Goal: Information Seeking & Learning: Find specific page/section

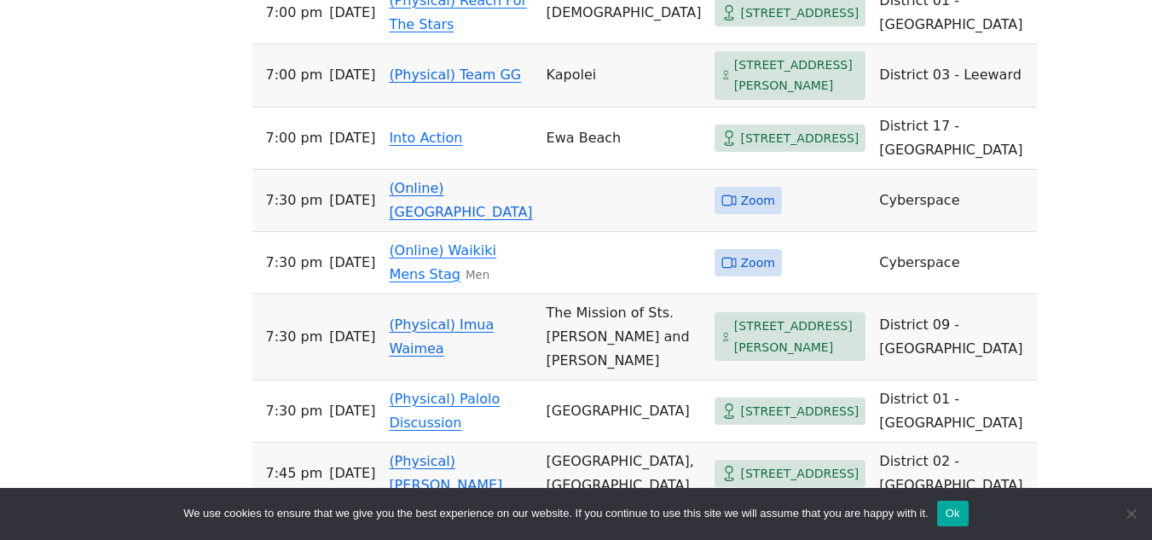
scroll to position [1712, 0]
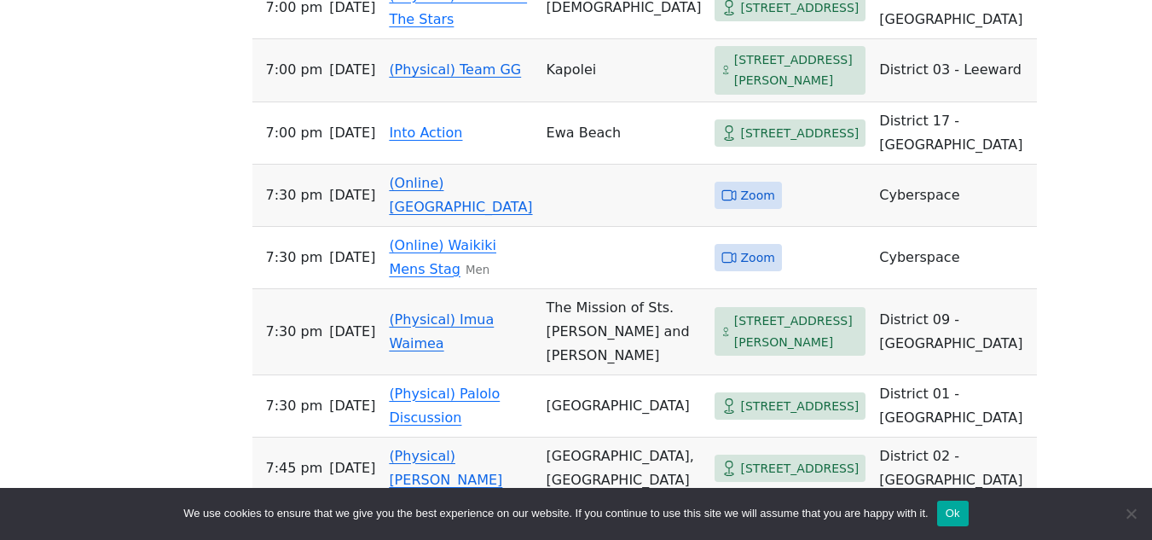
drag, startPoint x: 1160, startPoint y: 108, endPoint x: 1115, endPoint y: 448, distance: 342.5
click at [471, 311] on link "(Physical) Imua Waimea" at bounding box center [441, 331] width 105 height 40
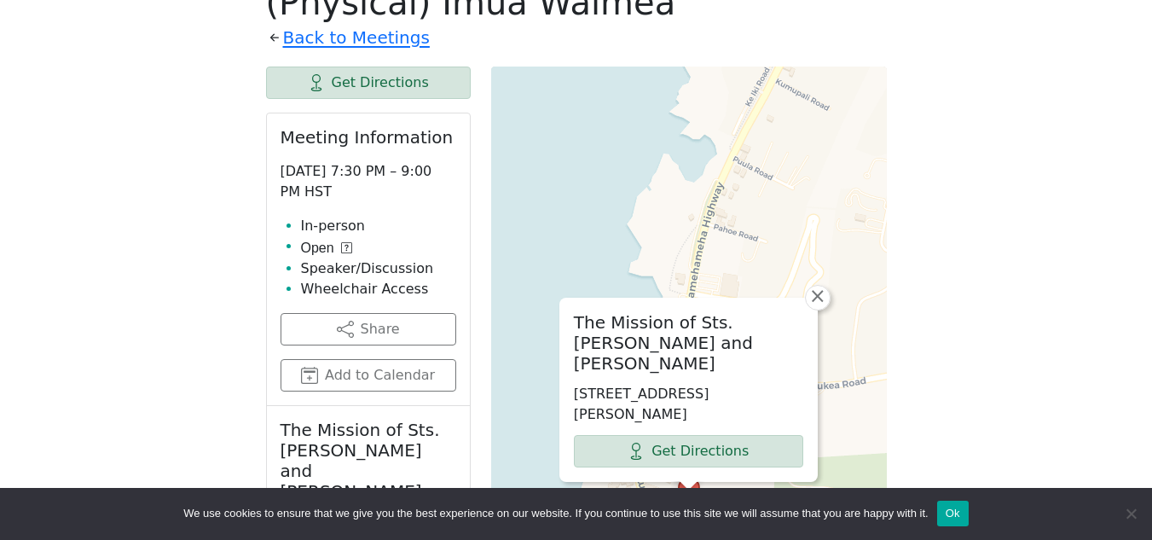
scroll to position [985, 0]
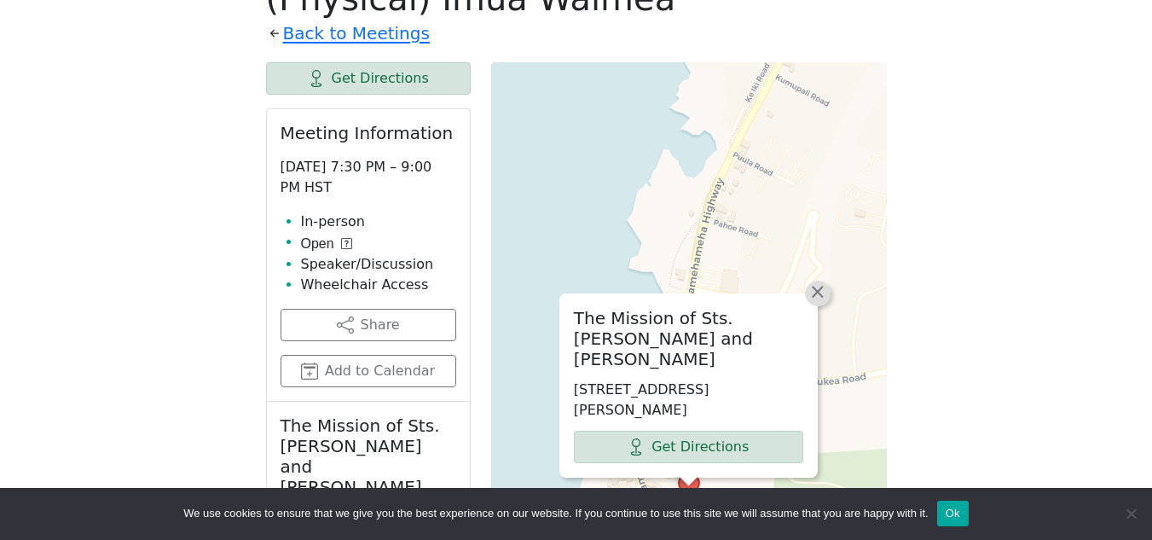
click at [820, 282] on span "×" at bounding box center [818, 292] width 17 height 20
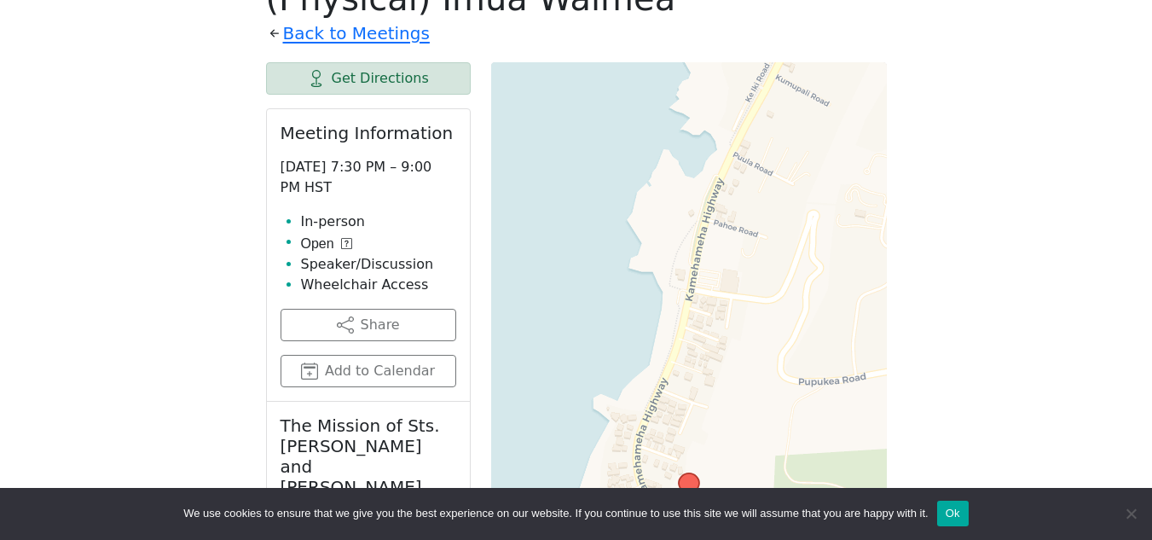
click at [1140, 519] on div "We use cookies to ensure that we give you the best experience on our website. I…" at bounding box center [576, 514] width 1152 height 53
click at [1131, 517] on span "Cookie Notice" at bounding box center [1131, 513] width 17 height 17
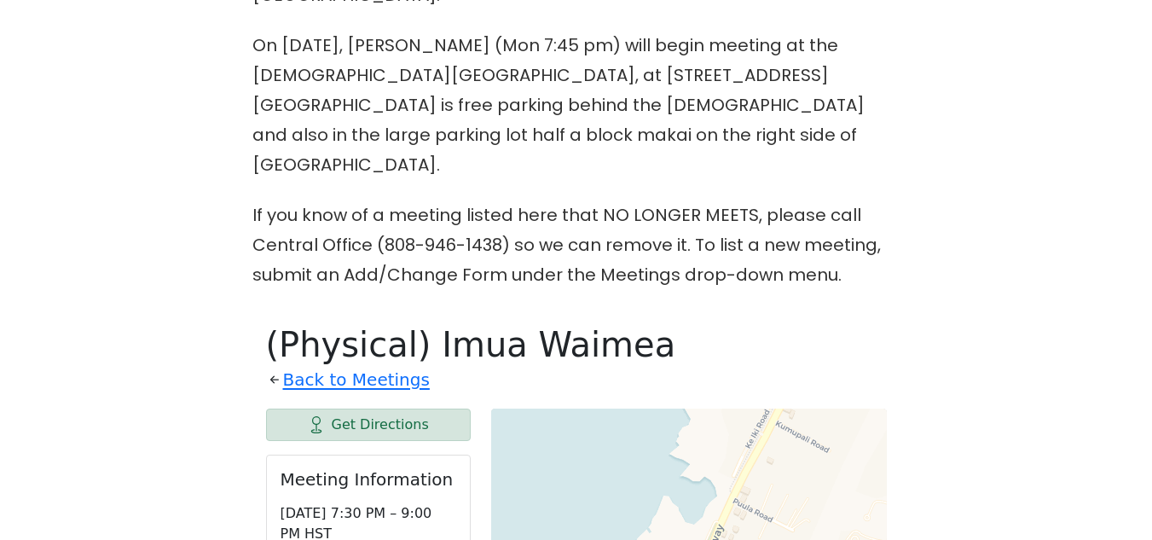
scroll to position [630, 0]
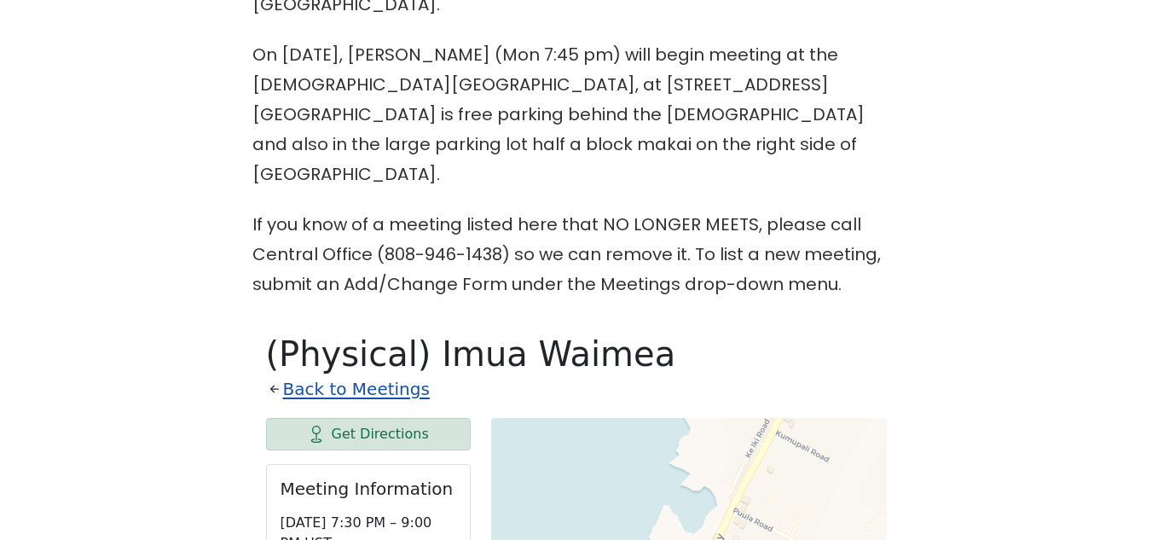
click at [391, 374] on link "Back to Meetings" at bounding box center [356, 389] width 147 height 30
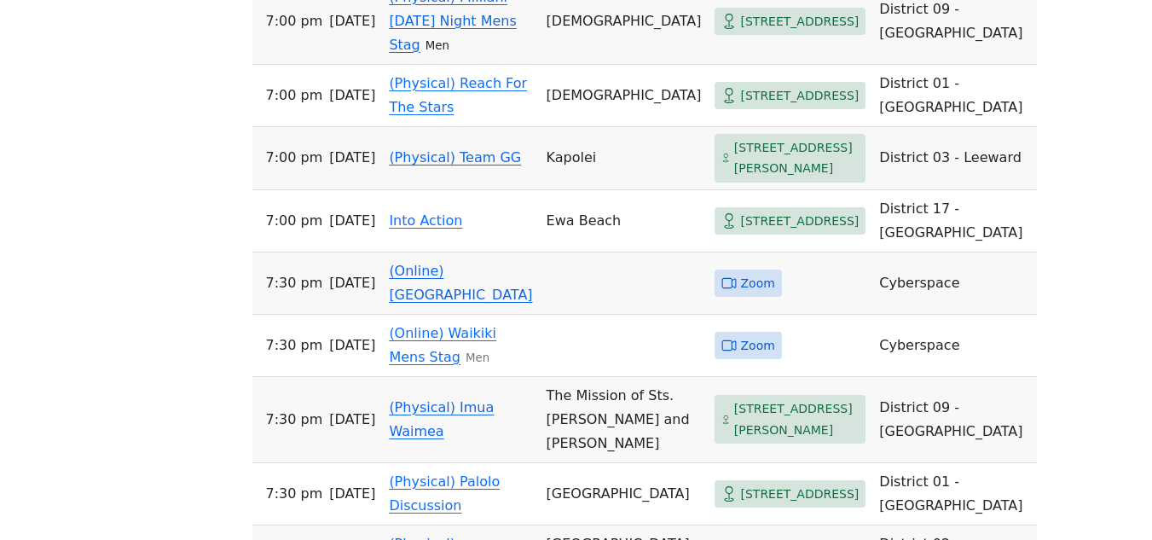
scroll to position [1640, 0]
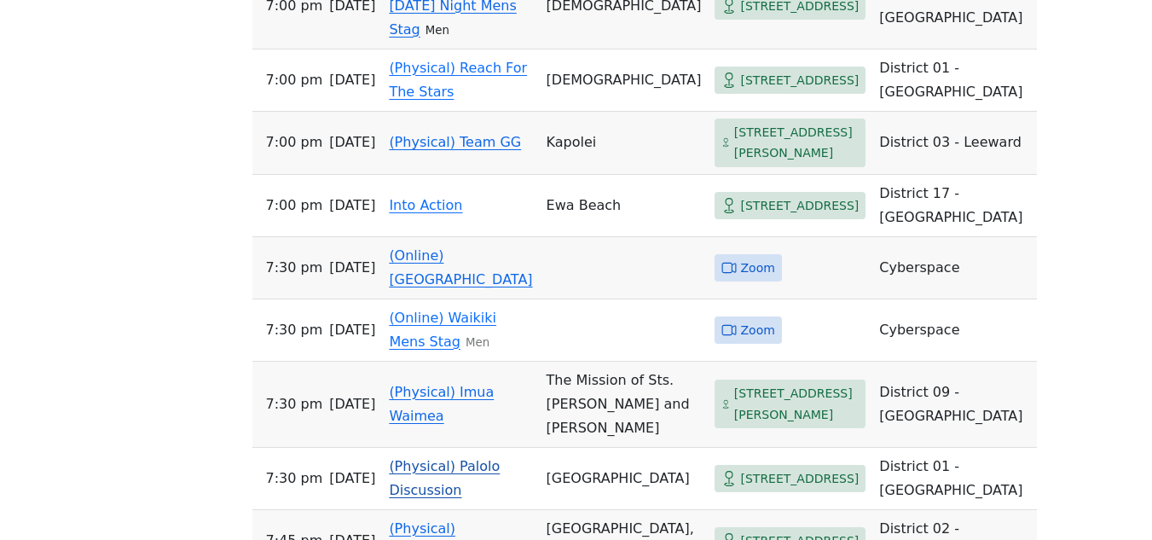
click at [450, 458] on link "(Physical) Palolo Discussion" at bounding box center [444, 478] width 111 height 40
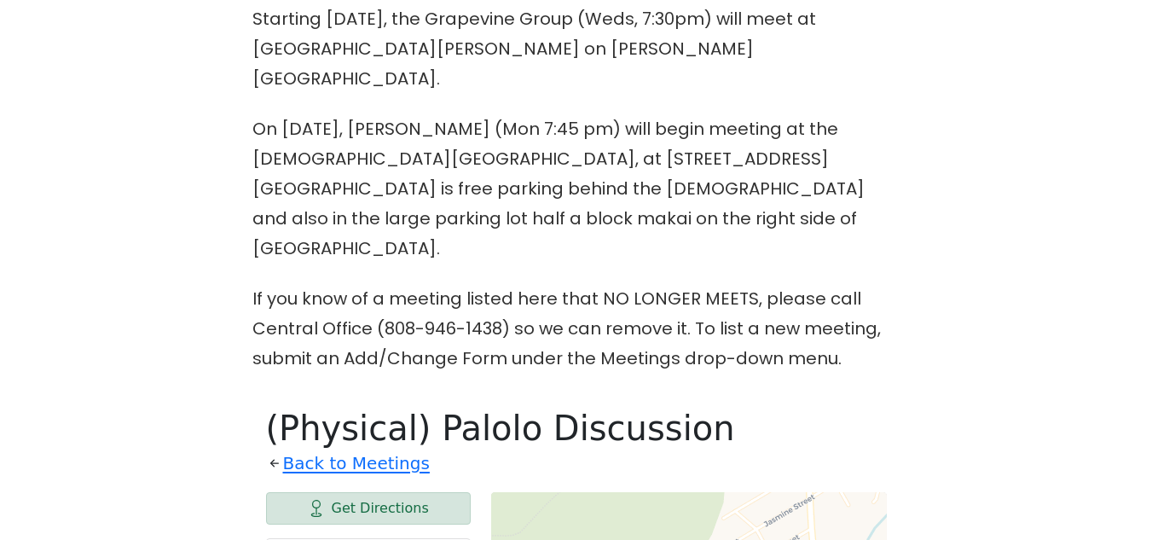
scroll to position [552, 0]
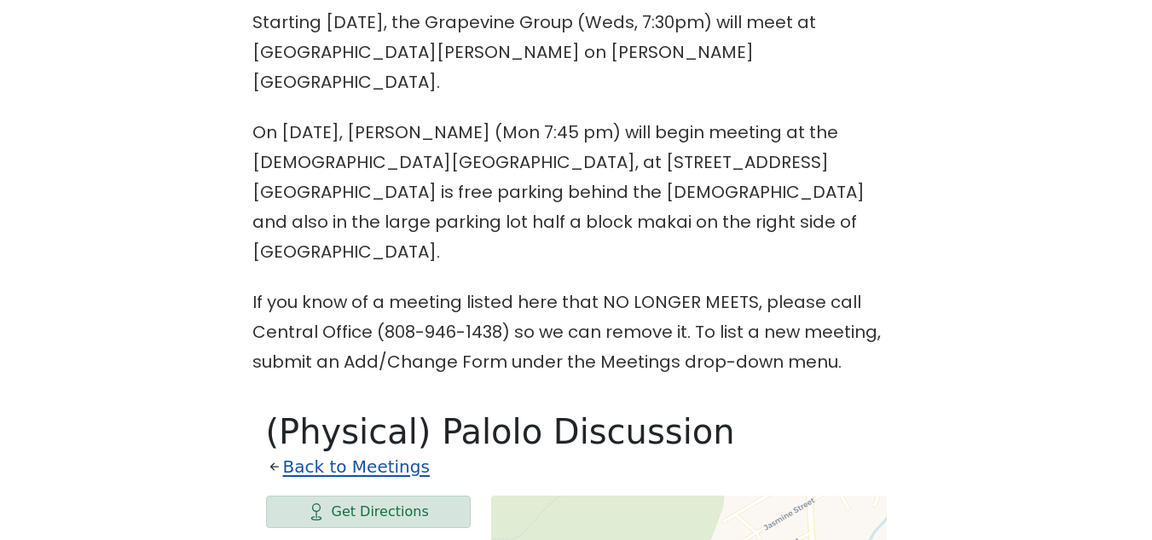
click at [381, 452] on link "Back to Meetings" at bounding box center [356, 467] width 147 height 30
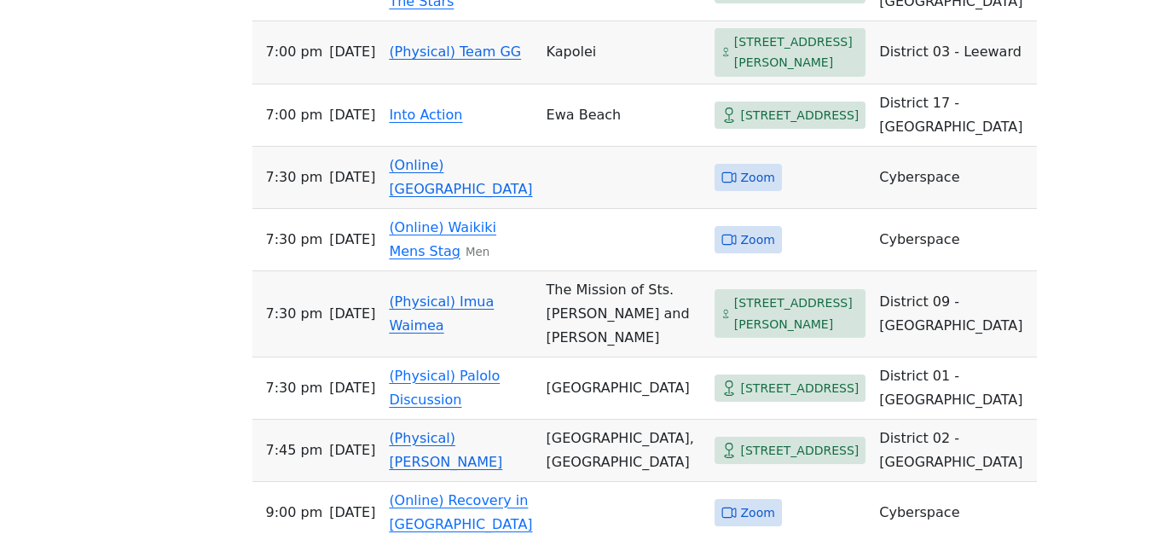
scroll to position [1735, 0]
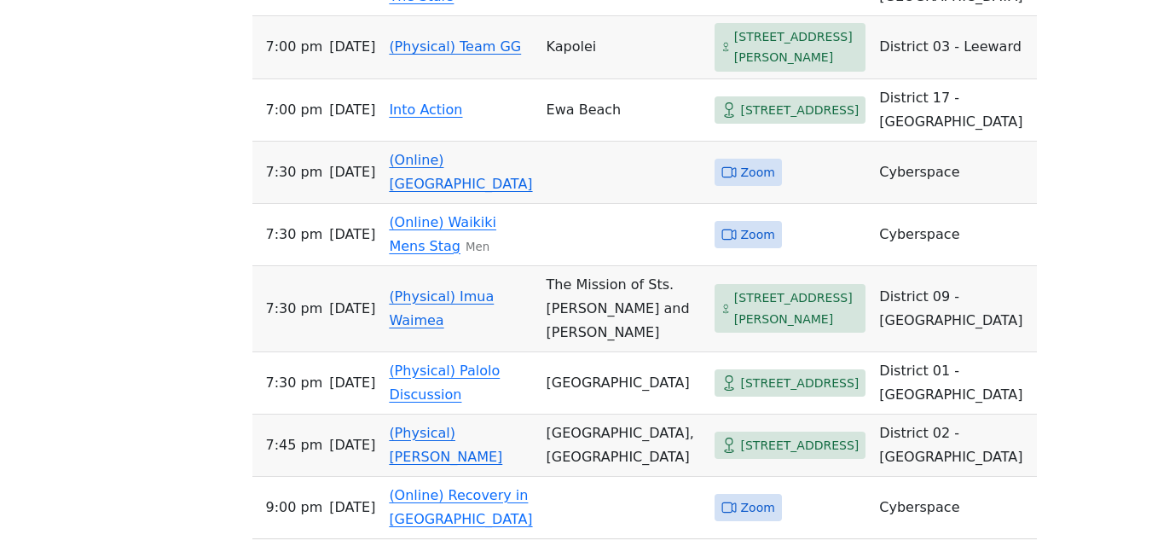
click at [424, 288] on link "(Physical) Imua Waimea" at bounding box center [441, 308] width 105 height 40
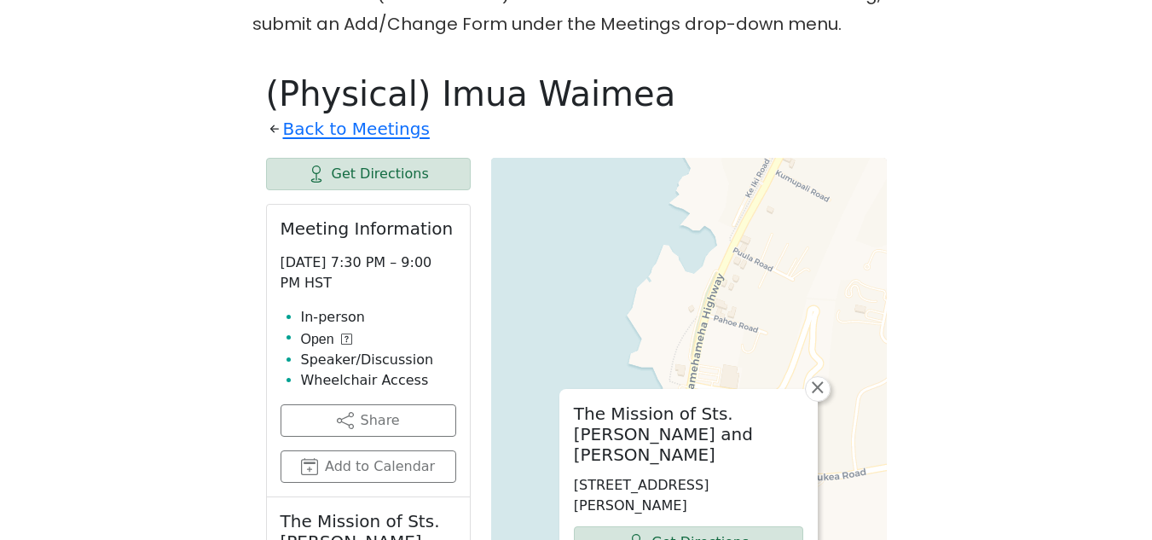
drag, startPoint x: 424, startPoint y: 264, endPoint x: 424, endPoint y: 247, distance: 17.9
click at [424, 307] on li "In-person" at bounding box center [378, 317] width 155 height 20
click at [367, 114] on link "Back to Meetings" at bounding box center [356, 129] width 147 height 30
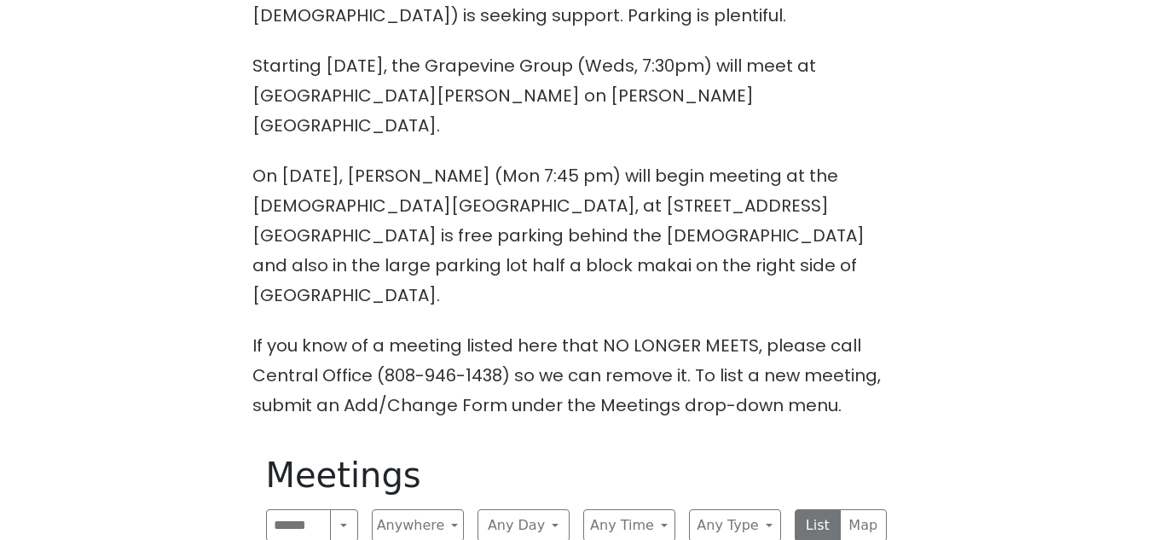
scroll to position [502, 0]
